Goal: Transaction & Acquisition: Book appointment/travel/reservation

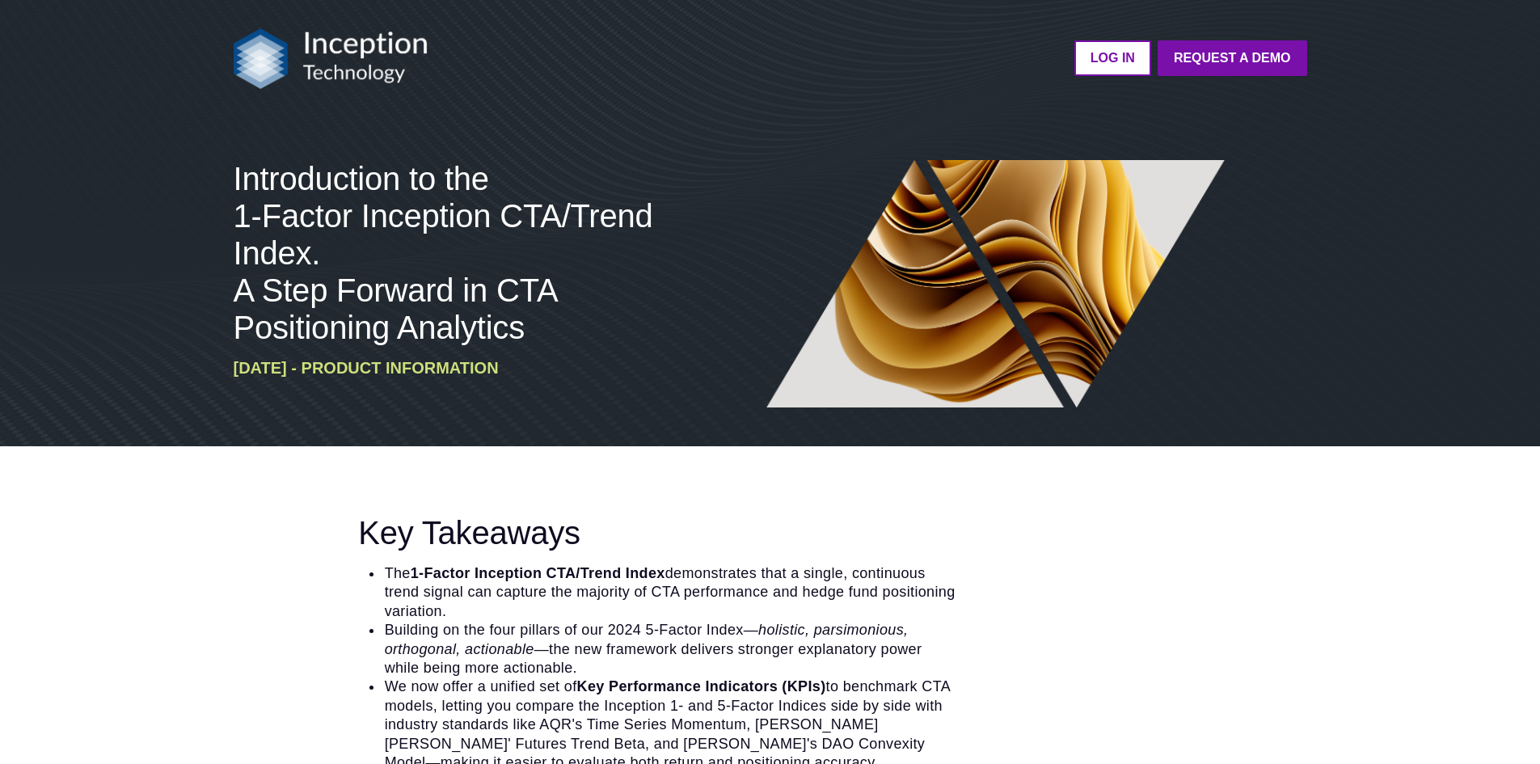
click at [1222, 63] on strong "Request a Demo" at bounding box center [1232, 58] width 117 height 14
